Goal: Task Accomplishment & Management: Manage account settings

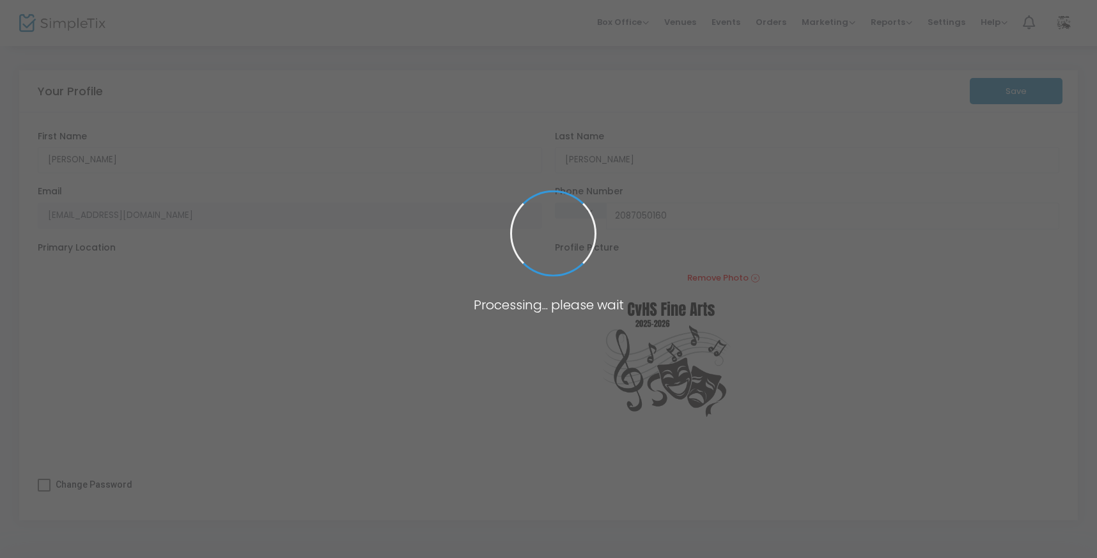
type input "[PHONE_NUMBER]"
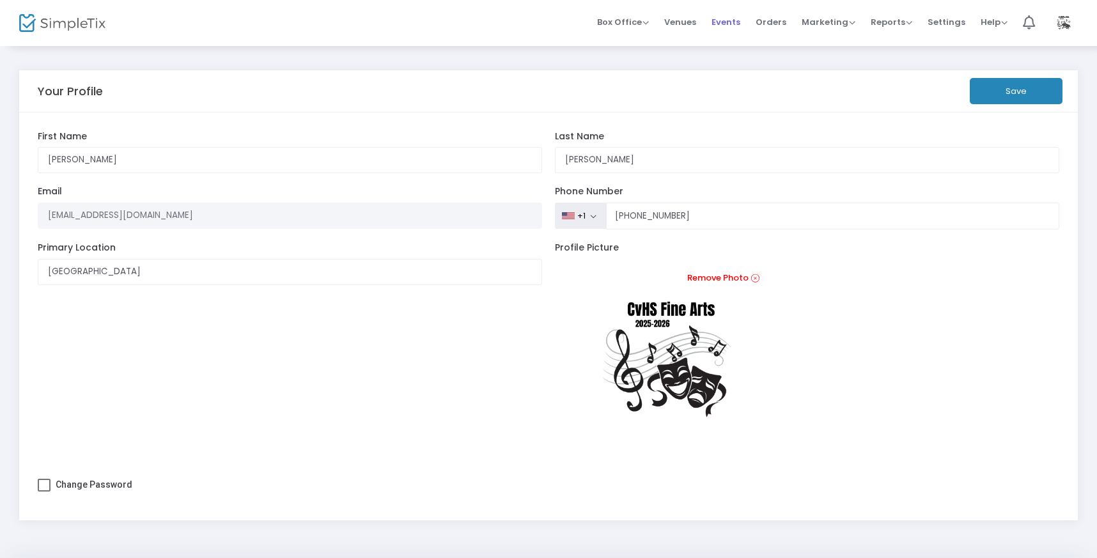
click at [723, 21] on span "Events" at bounding box center [726, 22] width 29 height 33
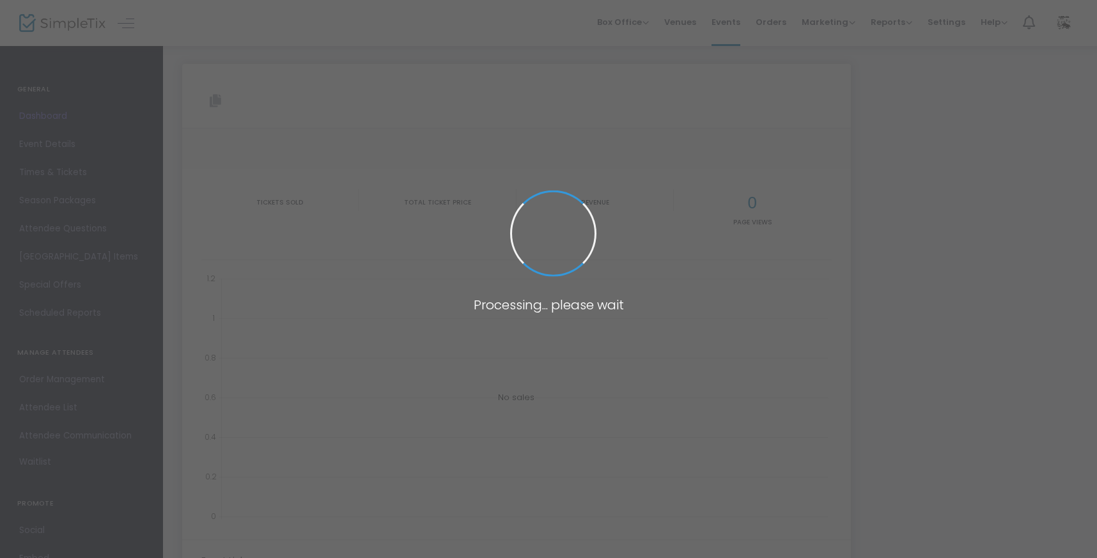
type input "[URL][DOMAIN_NAME]"
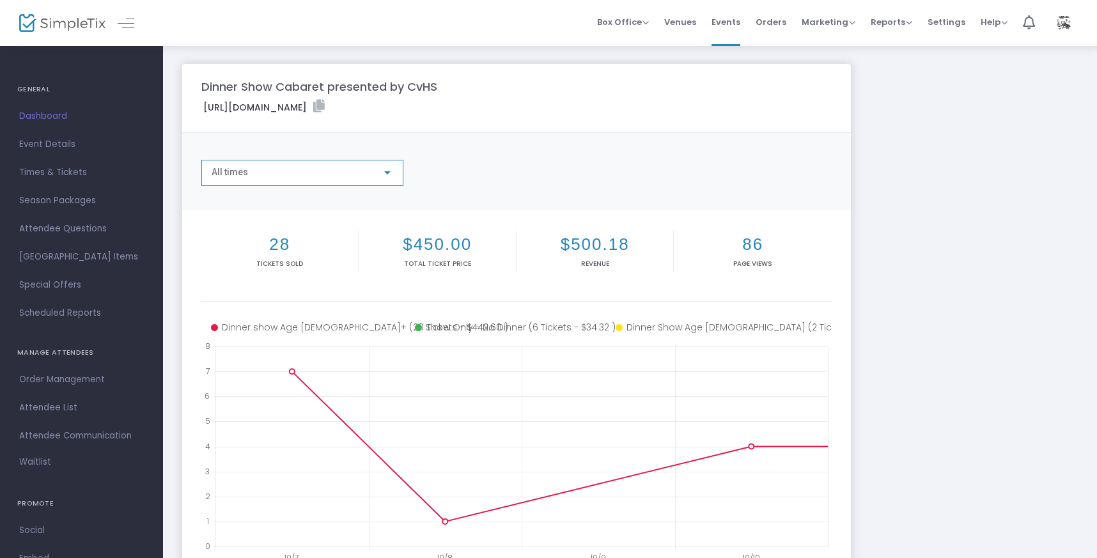
click at [382, 169] on div at bounding box center [388, 173] width 12 height 10
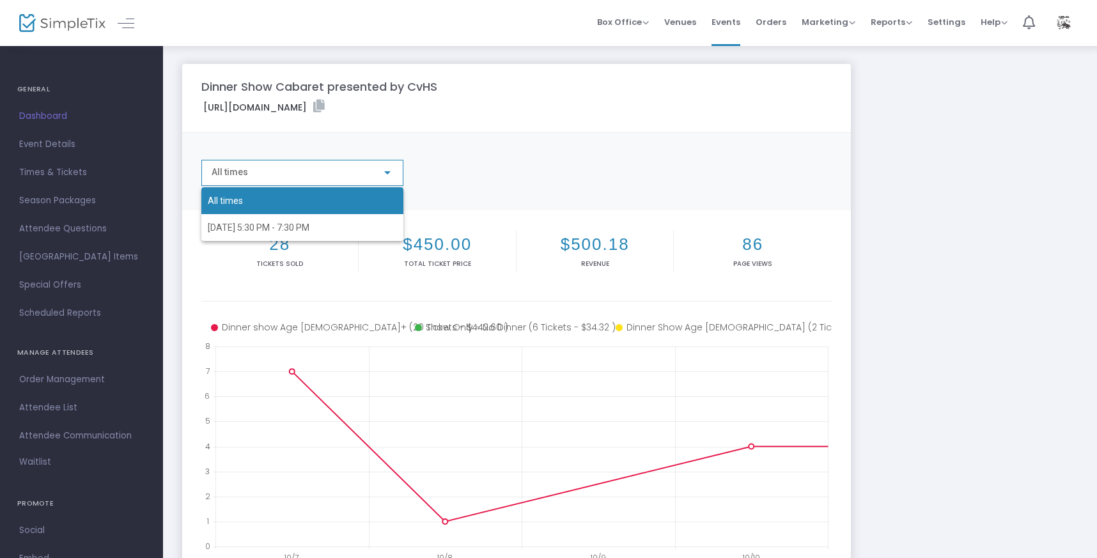
click at [382, 169] on div "All times 10/21/2025 5:30 PM - 7:30 PM" at bounding box center [292, 204] width 182 height 73
click at [774, 22] on div at bounding box center [548, 279] width 1097 height 558
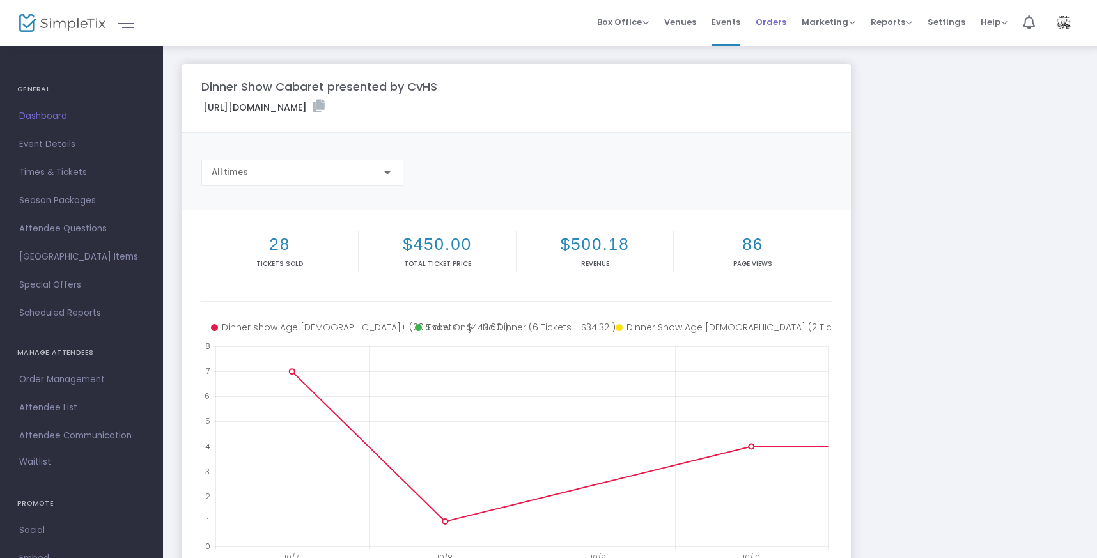
click at [772, 24] on span "Orders" at bounding box center [771, 22] width 31 height 33
